Goal: Complete application form: Complete application form

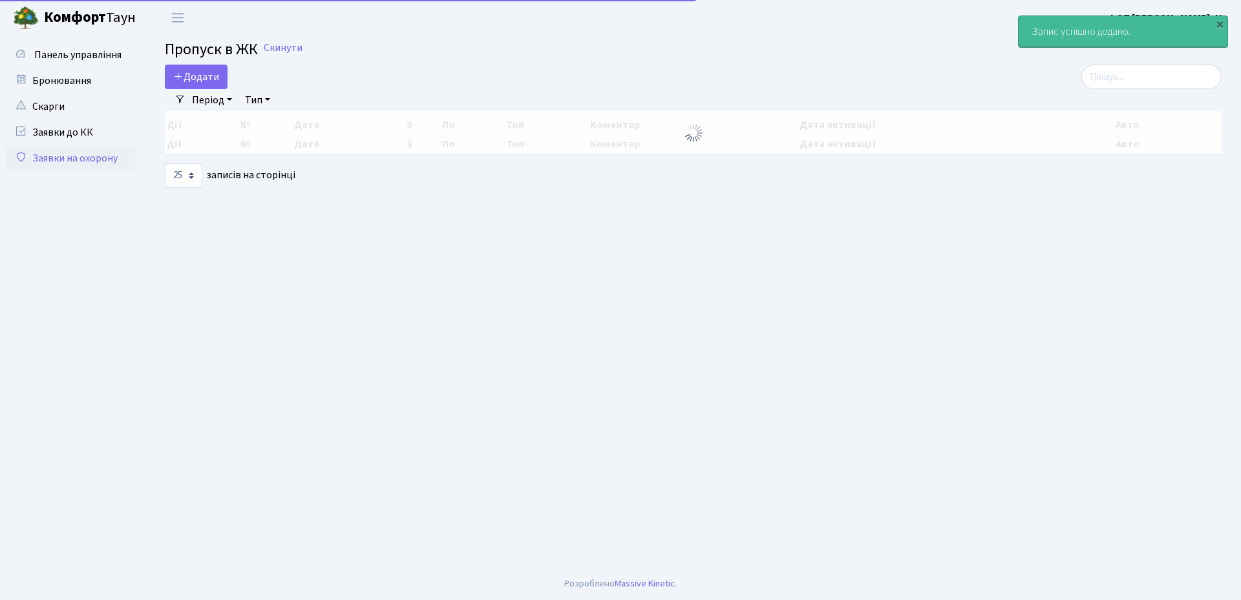
select select "25"
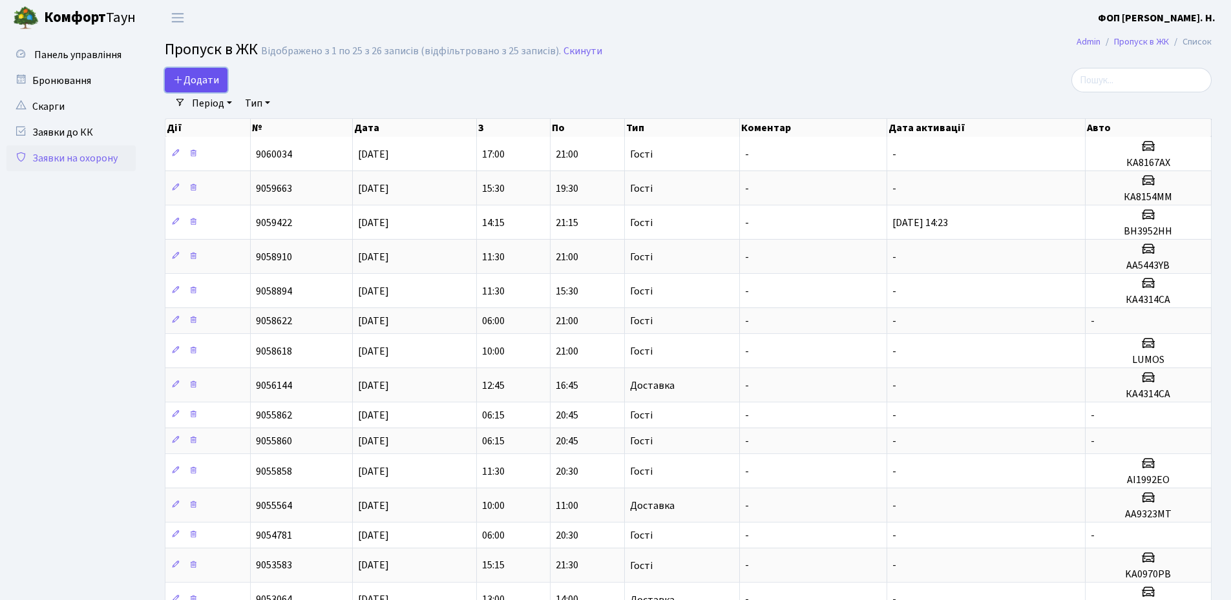
click at [196, 71] on link "Додати" at bounding box center [196, 80] width 63 height 25
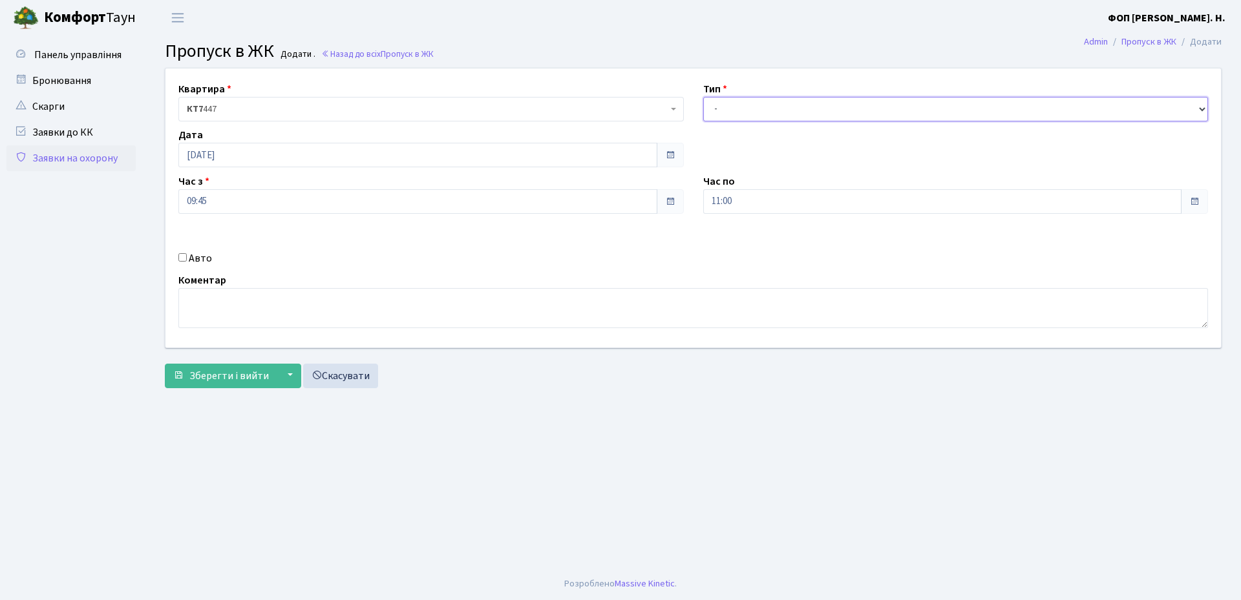
drag, startPoint x: 724, startPoint y: 101, endPoint x: 724, endPoint y: 119, distance: 18.1
click at [724, 101] on select "- Доставка Таксі Гості Сервіс" at bounding box center [955, 109] width 505 height 25
select select "3"
click at [703, 97] on select "- Доставка Таксі Гості Сервіс" at bounding box center [955, 109] width 505 height 25
click at [278, 156] on input "[DATE]" at bounding box center [417, 155] width 479 height 25
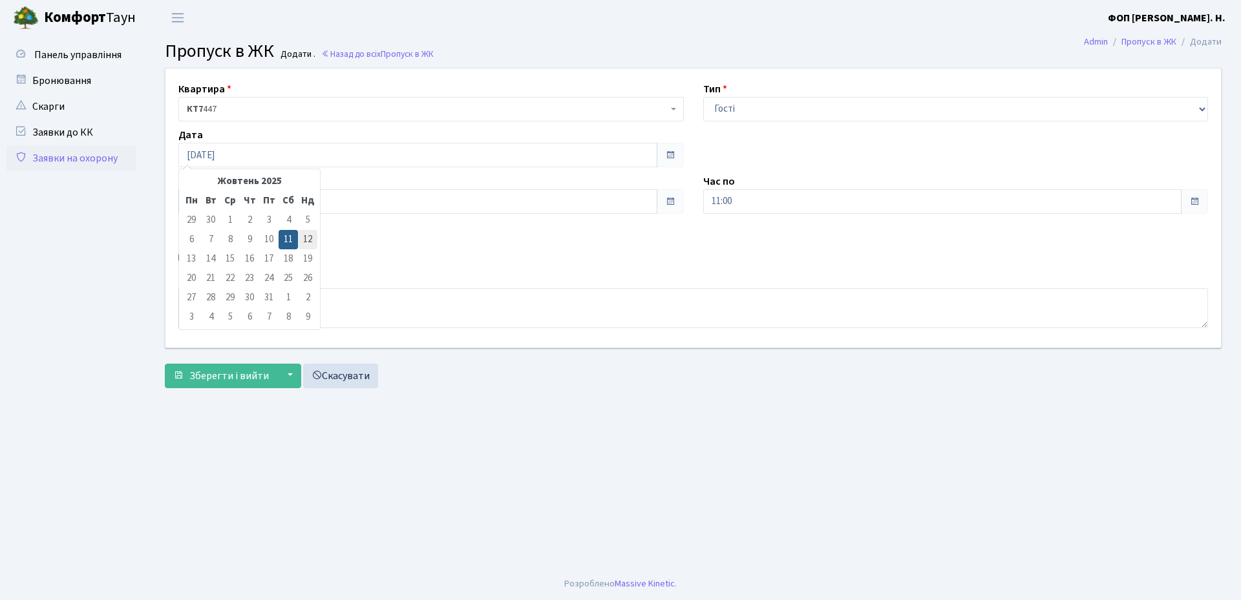
click at [308, 236] on td "12" at bounding box center [307, 239] width 19 height 19
type input "12.10.2025"
click at [743, 195] on input "11:00" at bounding box center [942, 201] width 479 height 25
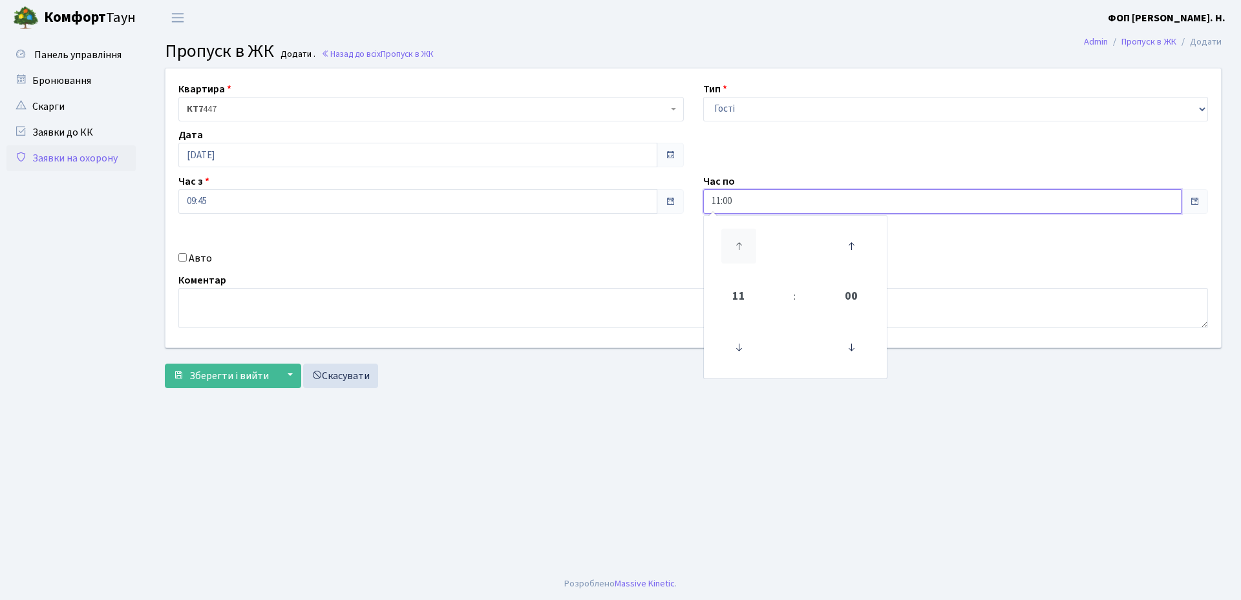
click at [744, 250] on icon at bounding box center [738, 246] width 35 height 35
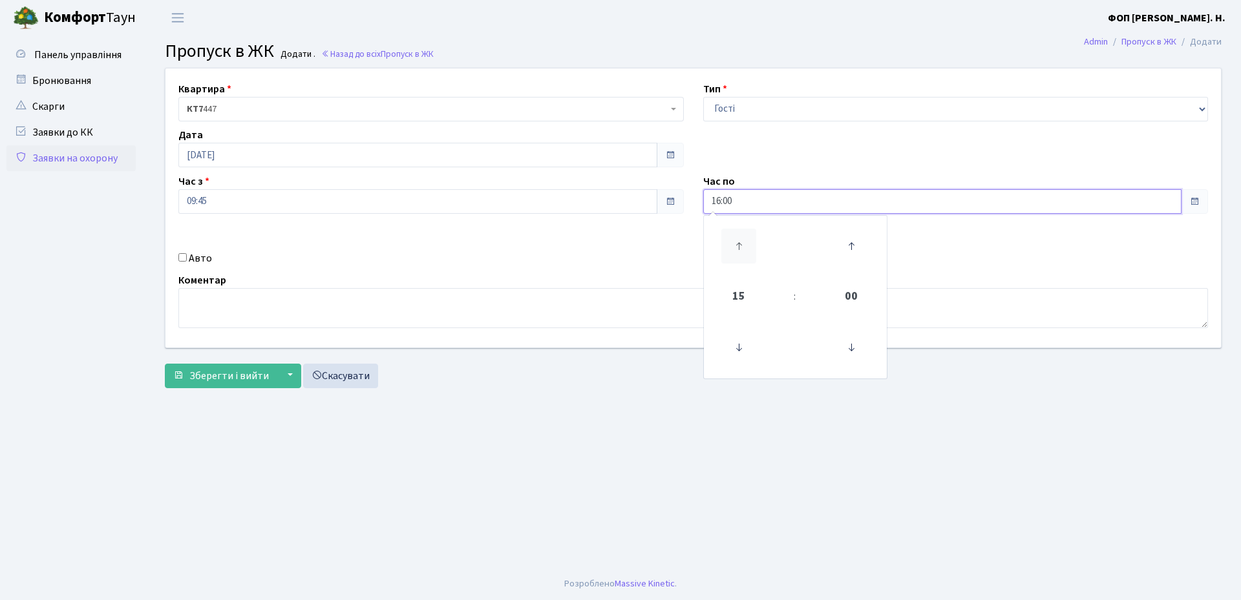
click at [744, 250] on icon at bounding box center [738, 246] width 35 height 35
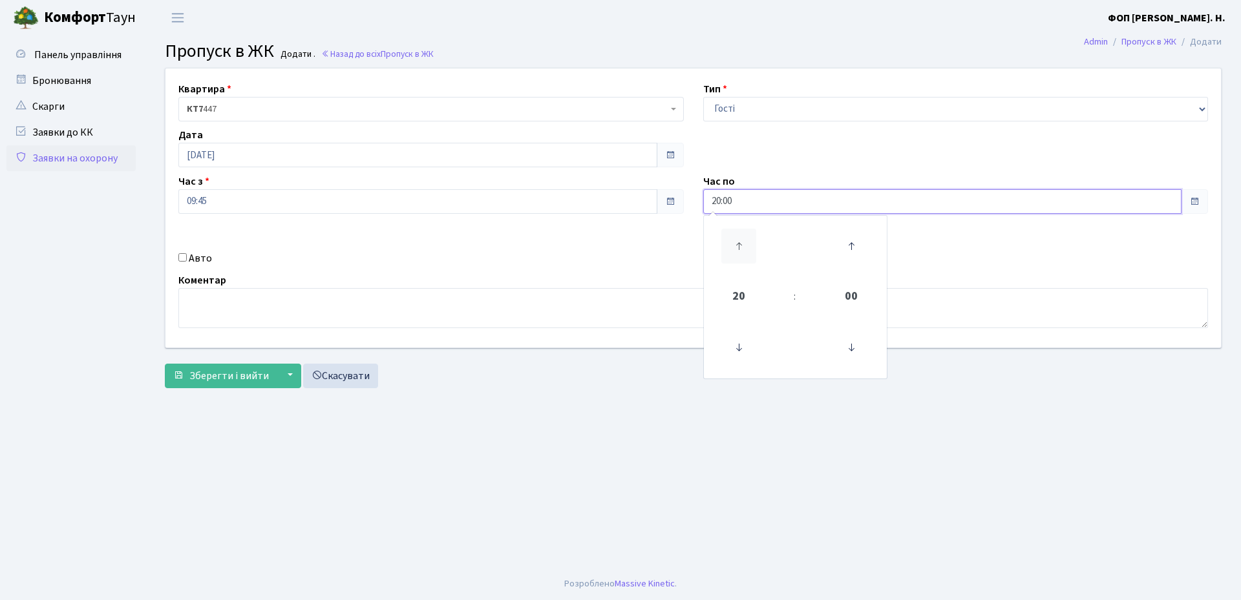
type input "21:00"
click at [269, 200] on input "09:45" at bounding box center [417, 201] width 479 height 25
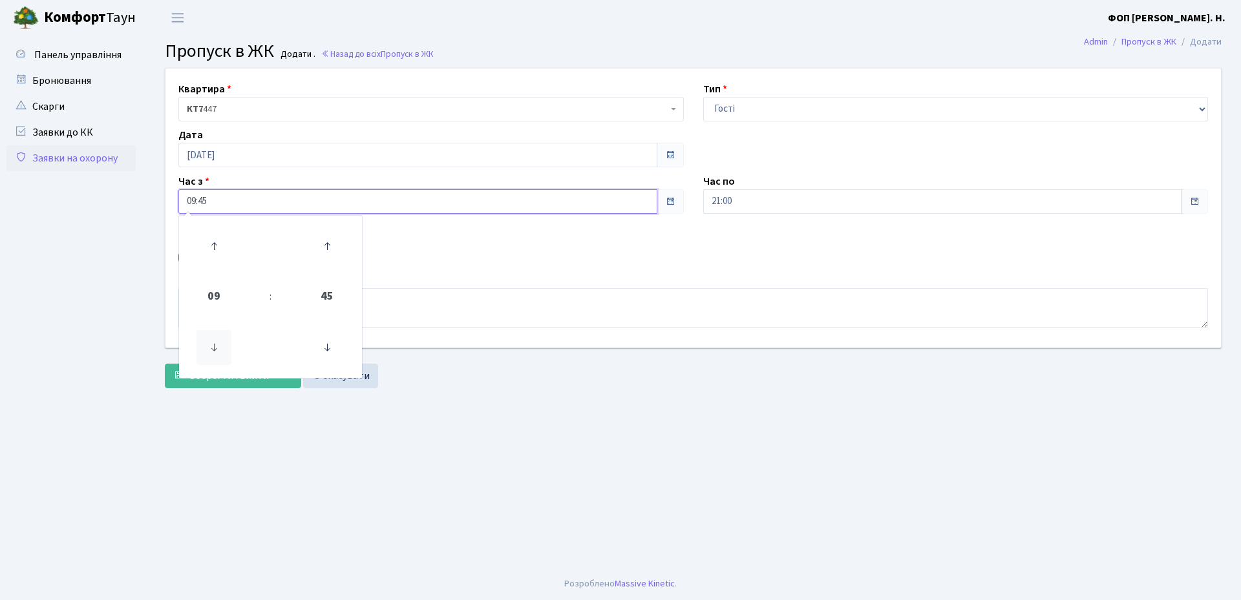
click at [223, 345] on icon at bounding box center [213, 347] width 35 height 35
click at [213, 242] on icon at bounding box center [213, 246] width 35 height 35
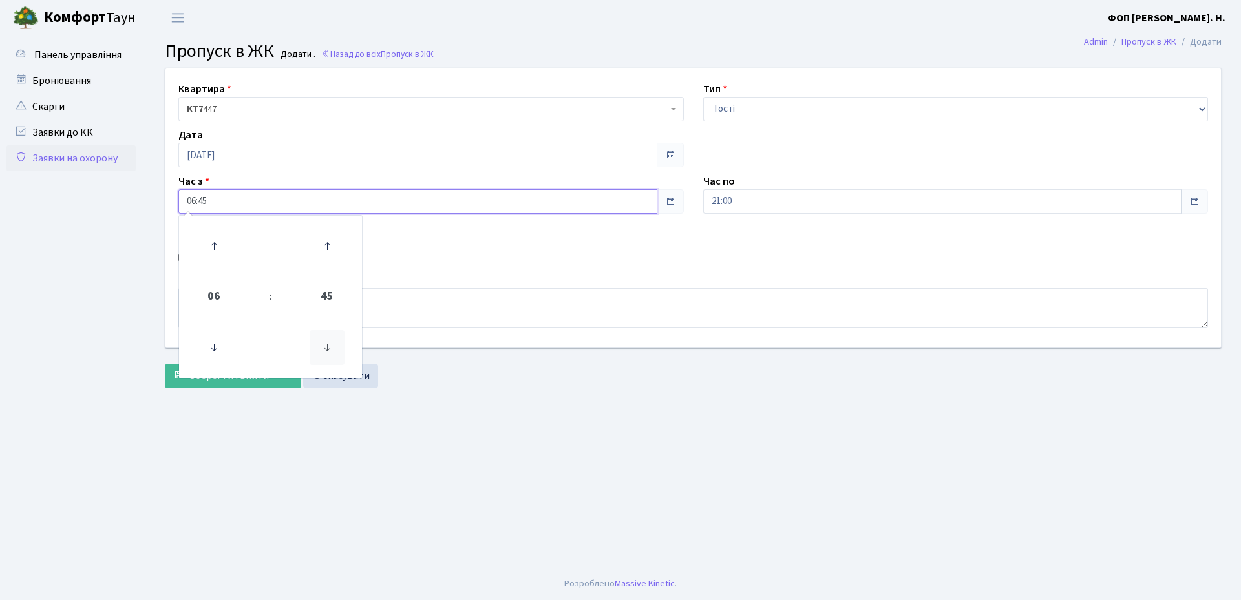
click at [328, 350] on icon at bounding box center [327, 347] width 35 height 35
type input "06:00"
click at [507, 483] on main "Admin Пропуск в ЖК Додати Пропуск в ЖК Додати . Назад до всіх Пропуск в ЖК Квар…" at bounding box center [692, 302] width 1095 height 533
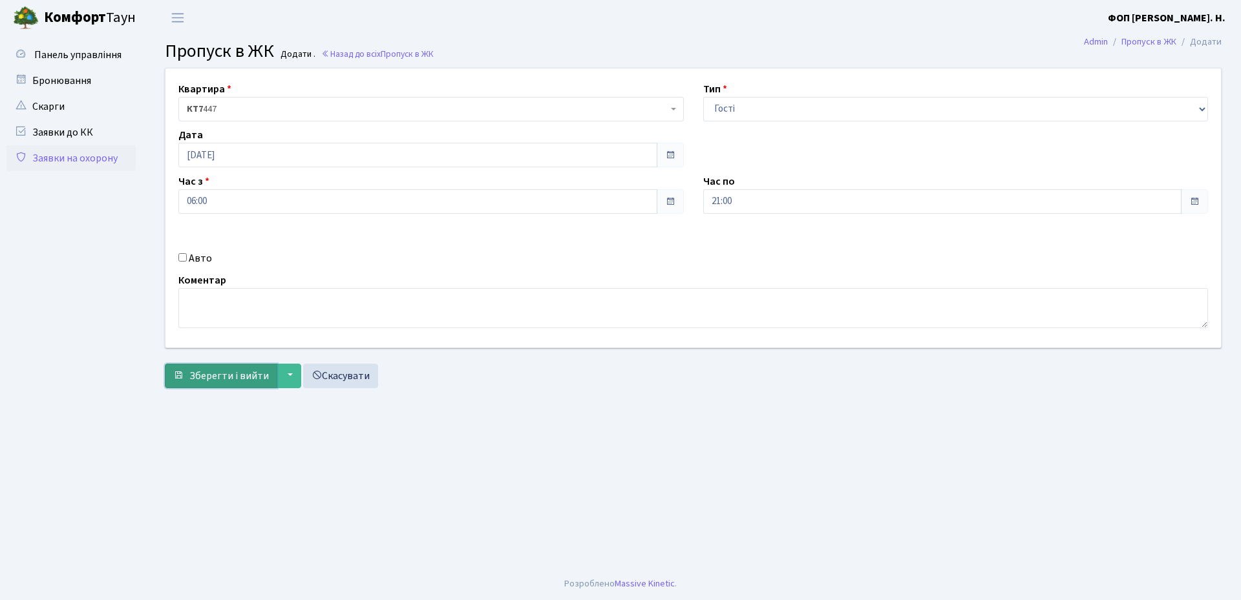
click at [202, 377] on span "Зберегти і вийти" at bounding box center [228, 376] width 79 height 14
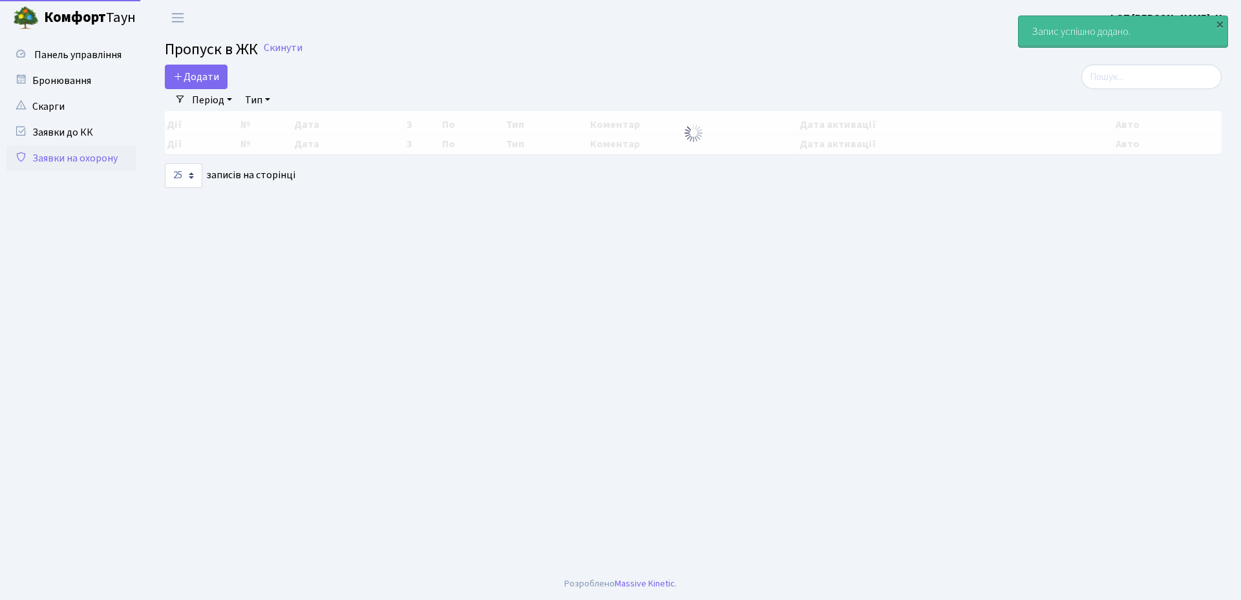
select select "25"
